Goal: Information Seeking & Learning: Find specific fact

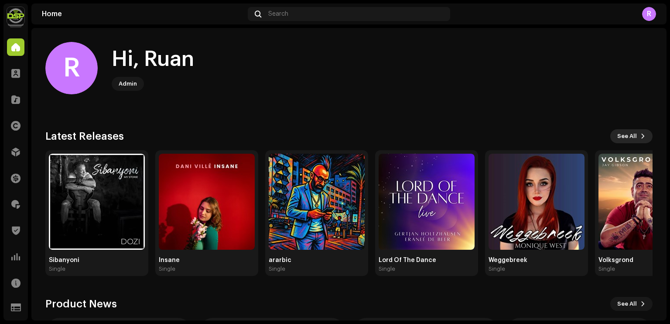
click at [631, 134] on span "See All" at bounding box center [627, 135] width 20 height 17
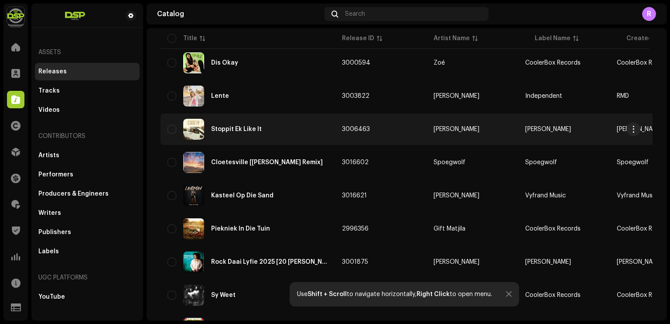
click at [226, 130] on div "Stoppit Ek Like It" at bounding box center [236, 129] width 51 height 6
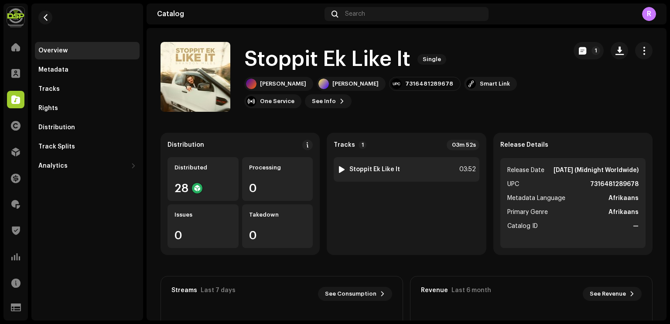
click at [382, 176] on div "1 Stoppit Ek Like It 03:52" at bounding box center [406, 169] width 145 height 24
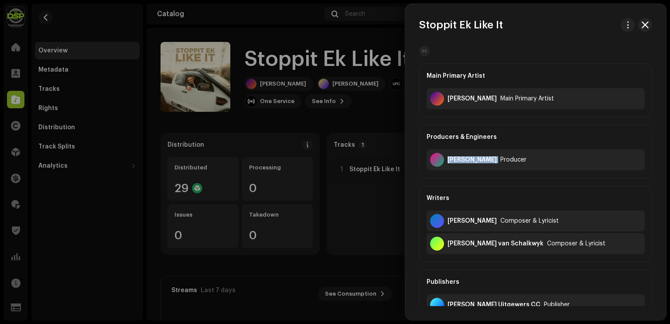
drag, startPoint x: 440, startPoint y: 168, endPoint x: 507, endPoint y: 175, distance: 66.7
click at [507, 175] on div "Producers & Engineers [PERSON_NAME] Producer" at bounding box center [535, 151] width 233 height 54
copy div "[PERSON_NAME]"
click at [501, 195] on div "Writers" at bounding box center [536, 198] width 218 height 24
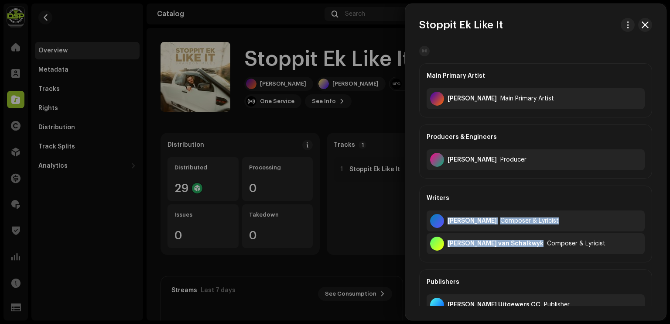
drag, startPoint x: 533, startPoint y: 259, endPoint x: 440, endPoint y: 229, distance: 97.4
click at [440, 229] on div "Writers [PERSON_NAME] Composer & Lyricist [PERSON_NAME] Composer & Lyricist" at bounding box center [535, 223] width 233 height 77
copy div "[PERSON_NAME] Composer & Lyricist [PERSON_NAME]"
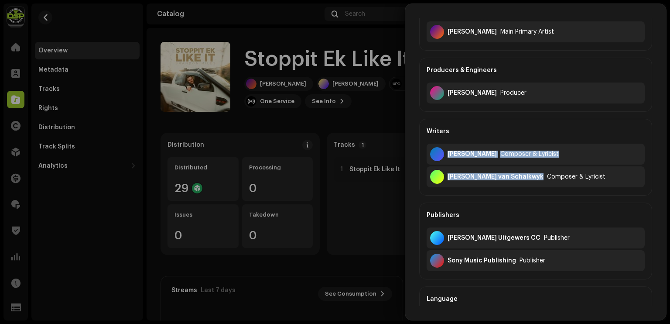
scroll to position [131, 0]
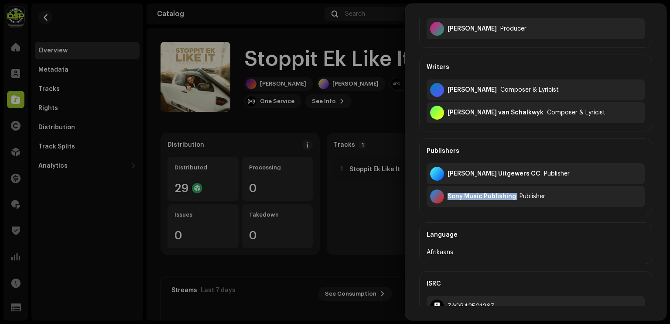
drag, startPoint x: 450, startPoint y: 212, endPoint x: 515, endPoint y: 210, distance: 64.6
click at [515, 210] on div "Publishers [PERSON_NAME] Uitgewers CC Publisher Sony Music Publishing Publisher" at bounding box center [535, 176] width 233 height 77
copy div "Sony Music Publishing"
drag, startPoint x: 412, startPoint y: 176, endPoint x: 504, endPoint y: 177, distance: 92.1
click at [504, 177] on div "Main Primary Artist [PERSON_NAME] Main Primary Artist Producers & Engineers [PE…" at bounding box center [535, 236] width 261 height 642
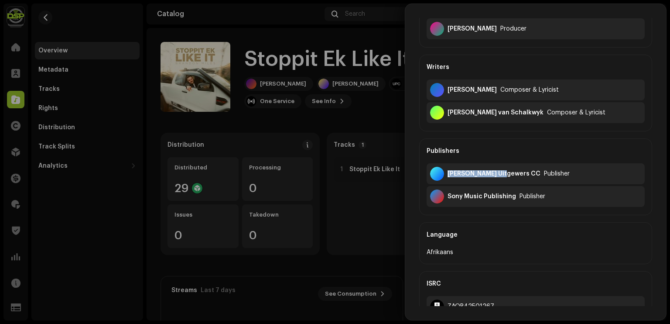
copy div "[PERSON_NAME] Uitgewers CC"
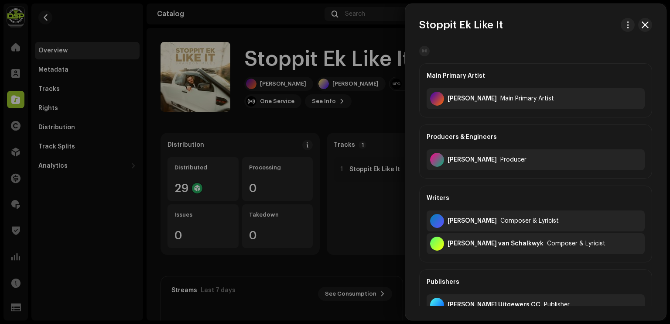
click at [324, 113] on div at bounding box center [335, 162] width 670 height 324
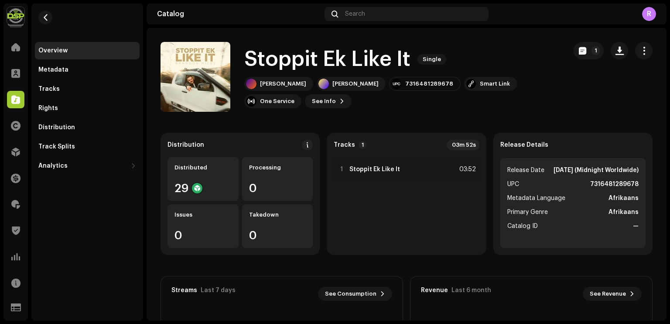
click at [405, 83] on div "7316481289678" at bounding box center [429, 83] width 48 height 7
copy div "7316481289678"
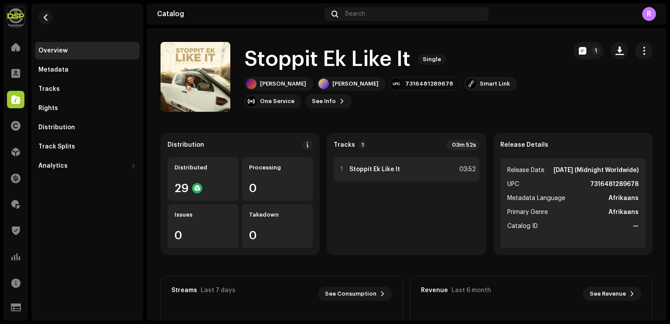
click at [413, 180] on div "1 Stoppit Ek Like It 03:52" at bounding box center [406, 169] width 145 height 24
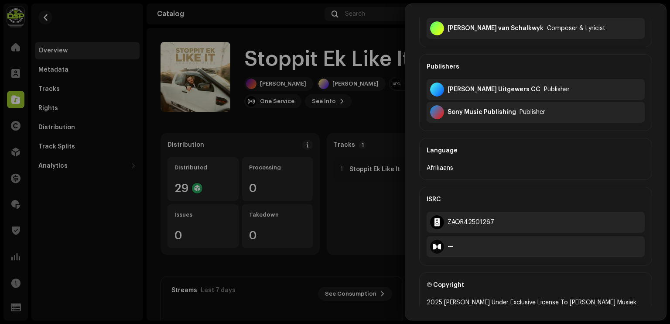
scroll to position [262, 0]
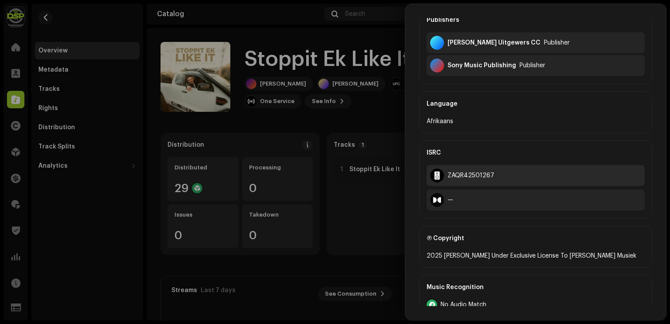
click at [478, 169] on div "ZAQR42501267" at bounding box center [536, 175] width 218 height 21
click at [478, 170] on div "ZAQR42501267" at bounding box center [536, 175] width 218 height 21
copy div "ZAQR42501267"
click at [311, 134] on div at bounding box center [335, 162] width 670 height 324
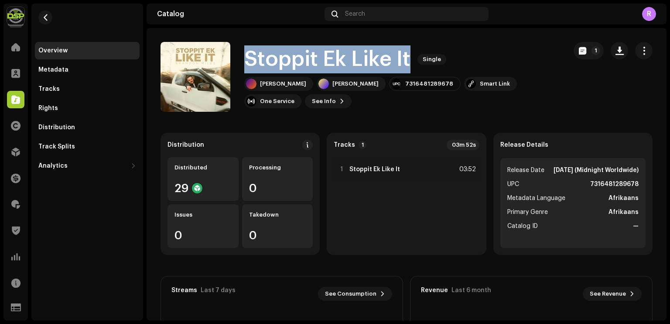
drag, startPoint x: 244, startPoint y: 60, endPoint x: 420, endPoint y: 67, distance: 176.0
click at [420, 67] on div "Stoppit Ek Like It Single [PERSON_NAME] [PERSON_NAME] Musiek 7316481289678 Smar…" at bounding box center [360, 77] width 399 height 70
copy div "Stoppit Ek Like It Single"
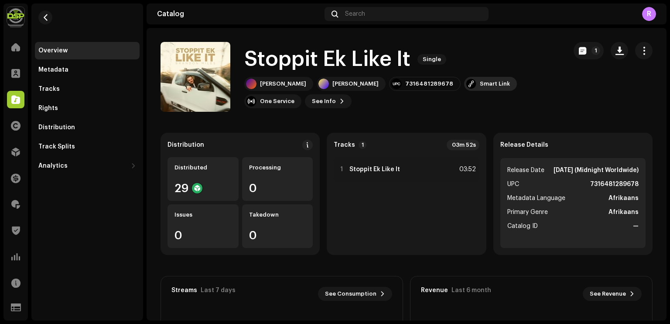
click at [480, 84] on div "Smart Link" at bounding box center [495, 83] width 30 height 7
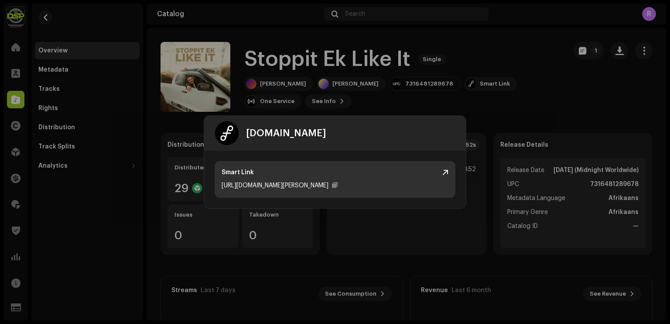
click at [362, 181] on div "[URL][DOMAIN_NAME][PERSON_NAME]" at bounding box center [335, 185] width 227 height 10
click at [338, 185] on div at bounding box center [335, 184] width 6 height 7
